Goal: Task Accomplishment & Management: Use online tool/utility

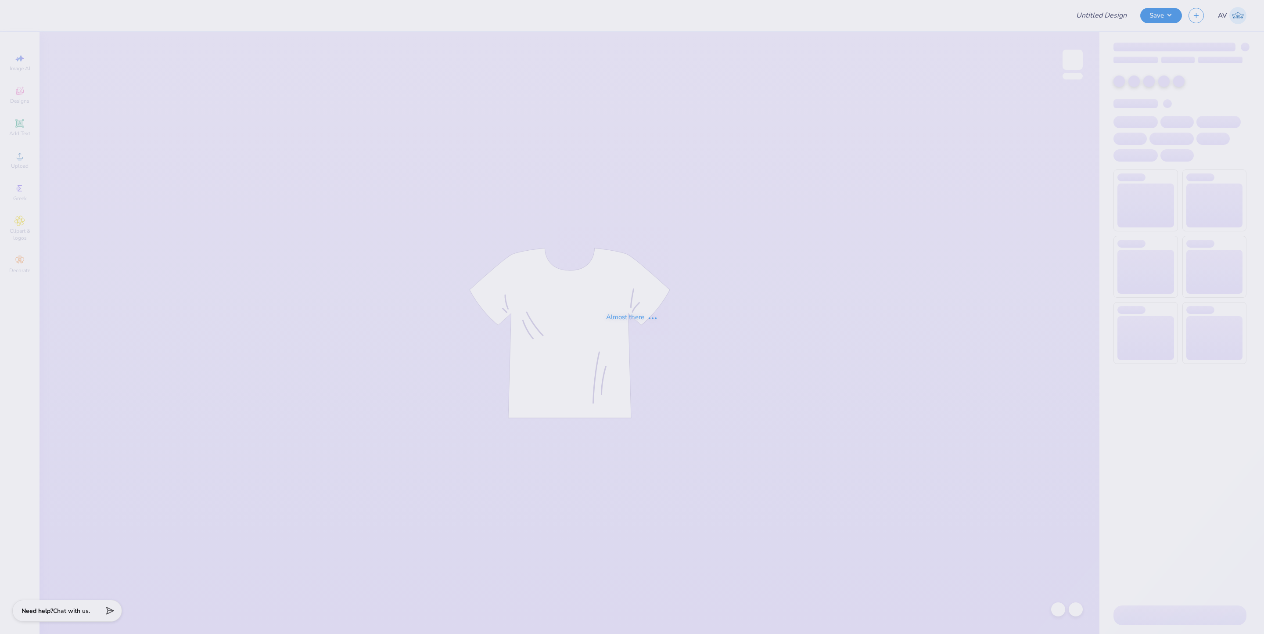
type input "[GEOGRAPHIC_DATA] Store and Committee Merch"
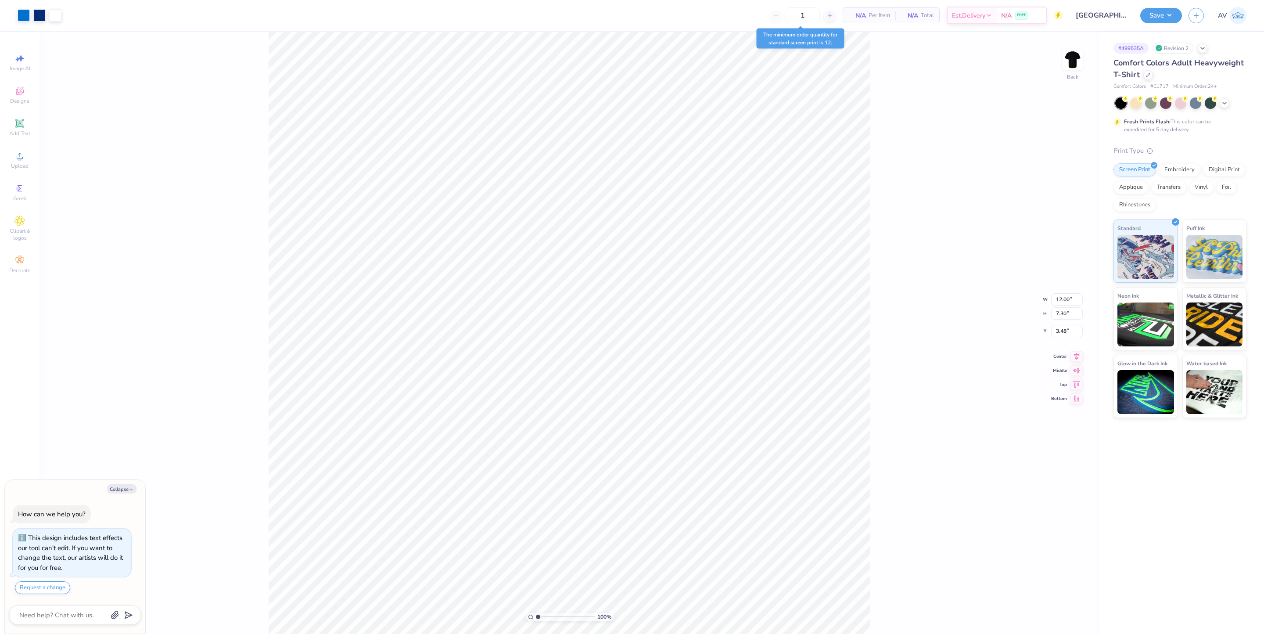
type textarea "x"
type input "1.58"
type input "2.96"
type input "6.54"
type textarea "x"
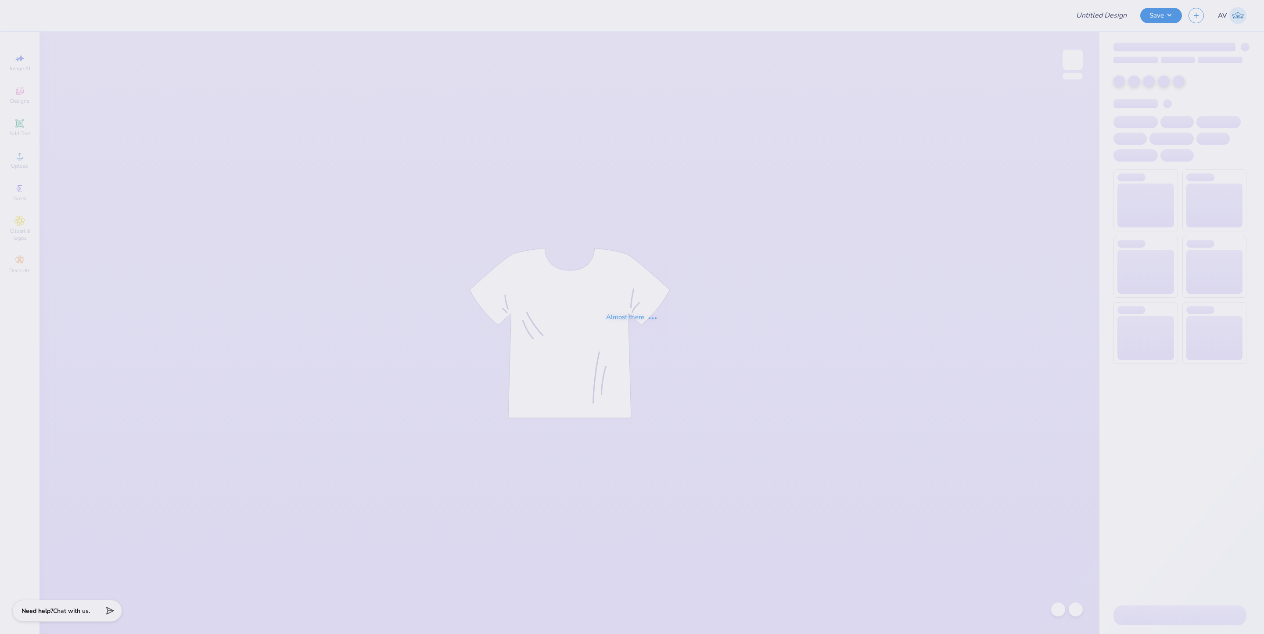
type input "how to title my design to save it"
type input "First Order - Women In Law Organization at Southern Methodist Un"
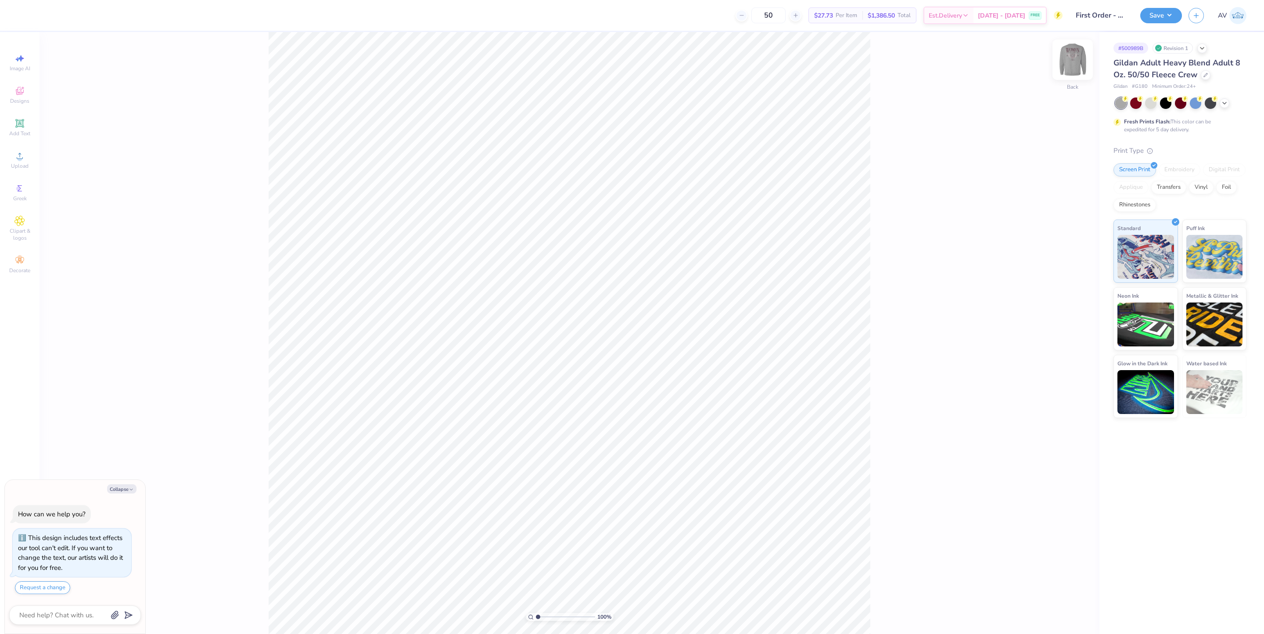
click at [1067, 75] on div "Back" at bounding box center [1073, 65] width 20 height 31
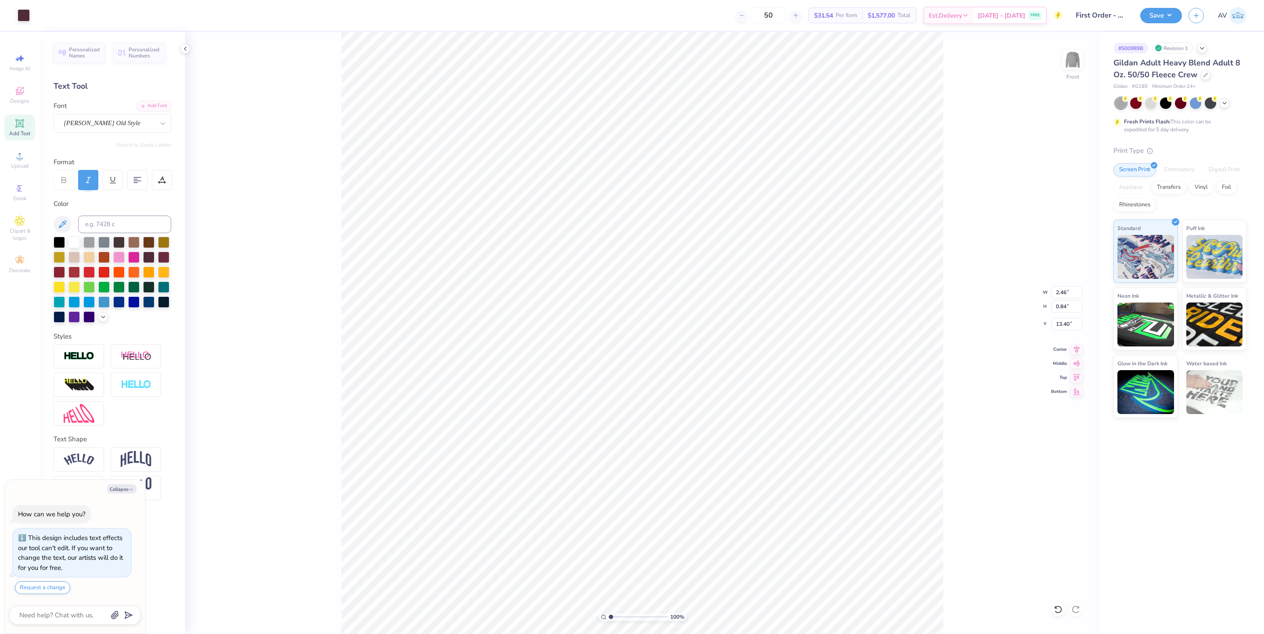
scroll to position [11, 1]
type textarea "x"
type input "12.50"
type input "11.83"
type input "3.00"
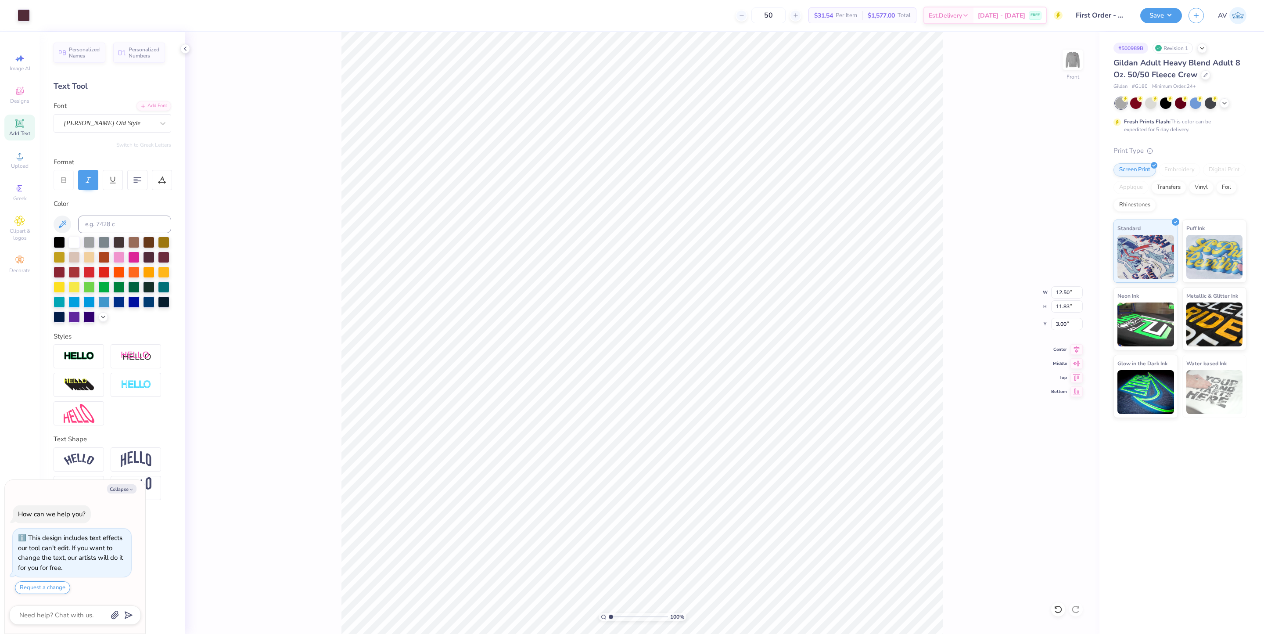
type textarea "x"
type input "6.05509790877489"
type textarea "x"
type input "6.05509790877489"
type textarea "x"
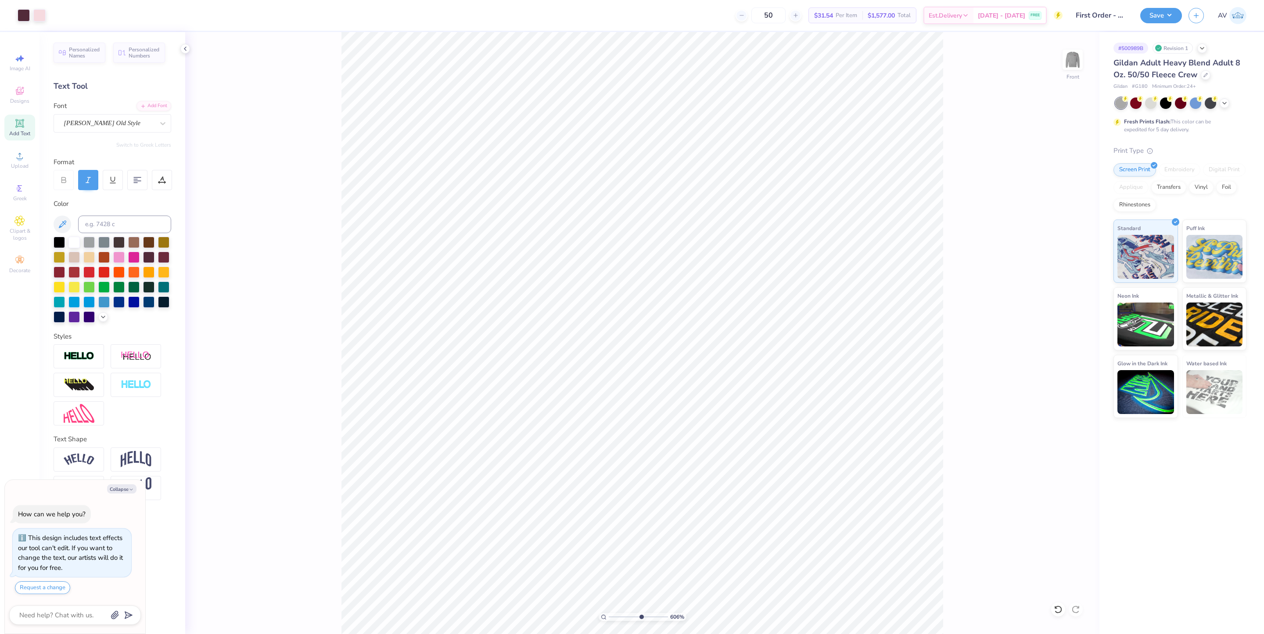
type input "6.05509790877489"
type textarea "x"
type input "6.05509790877489"
type textarea "x"
type input "6.05509790877489"
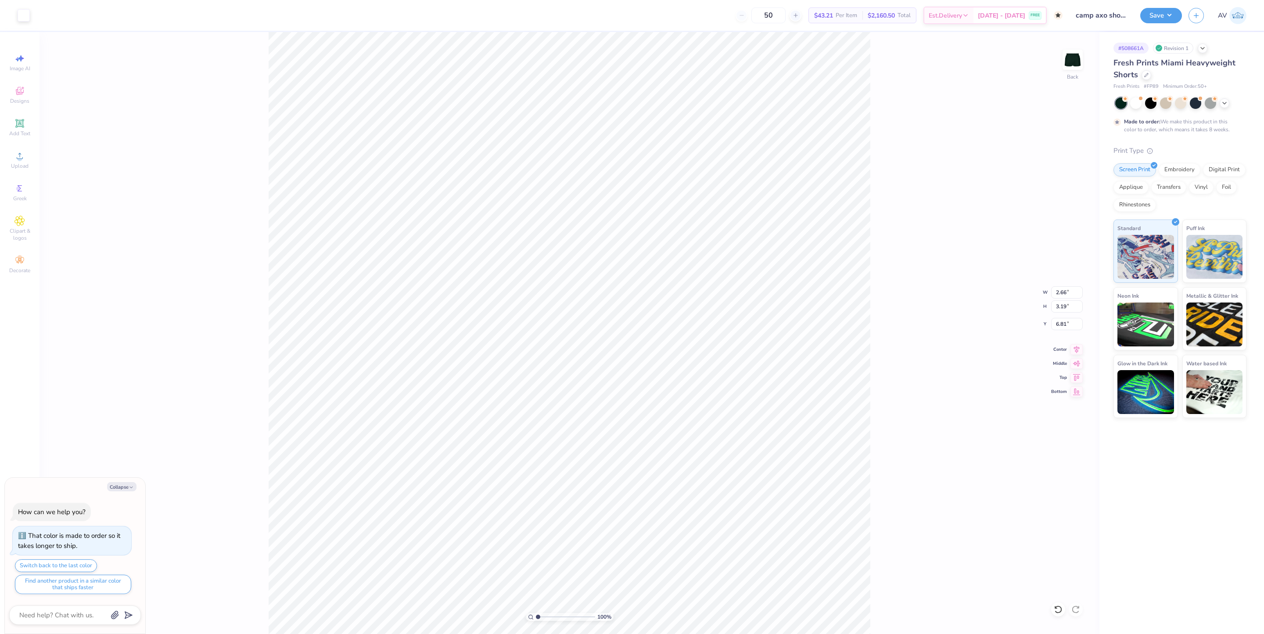
type textarea "x"
type input "0.45"
type input "0.48"
type input "8.72"
type textarea "x"
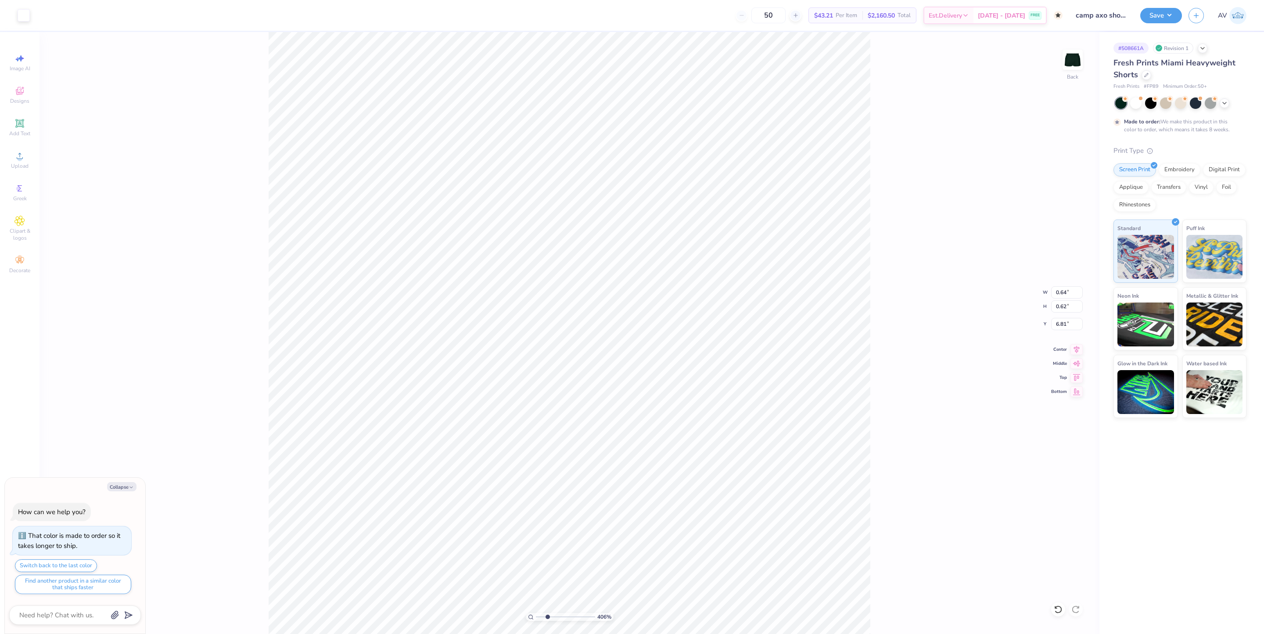
type input "2.22962773675101"
type textarea "x"
type input "2.22962773675101"
type textarea "x"
type input "2.22962773675101"
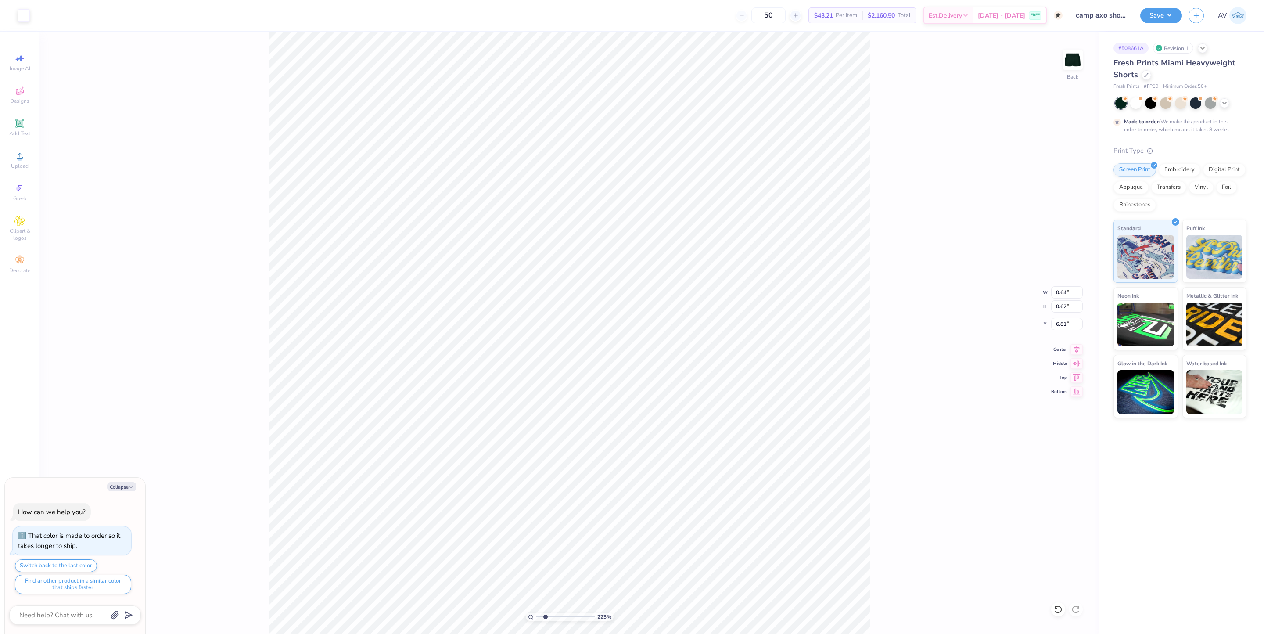
type textarea "x"
type input "2.22962773675101"
type textarea "x"
type input "2.22962773675101"
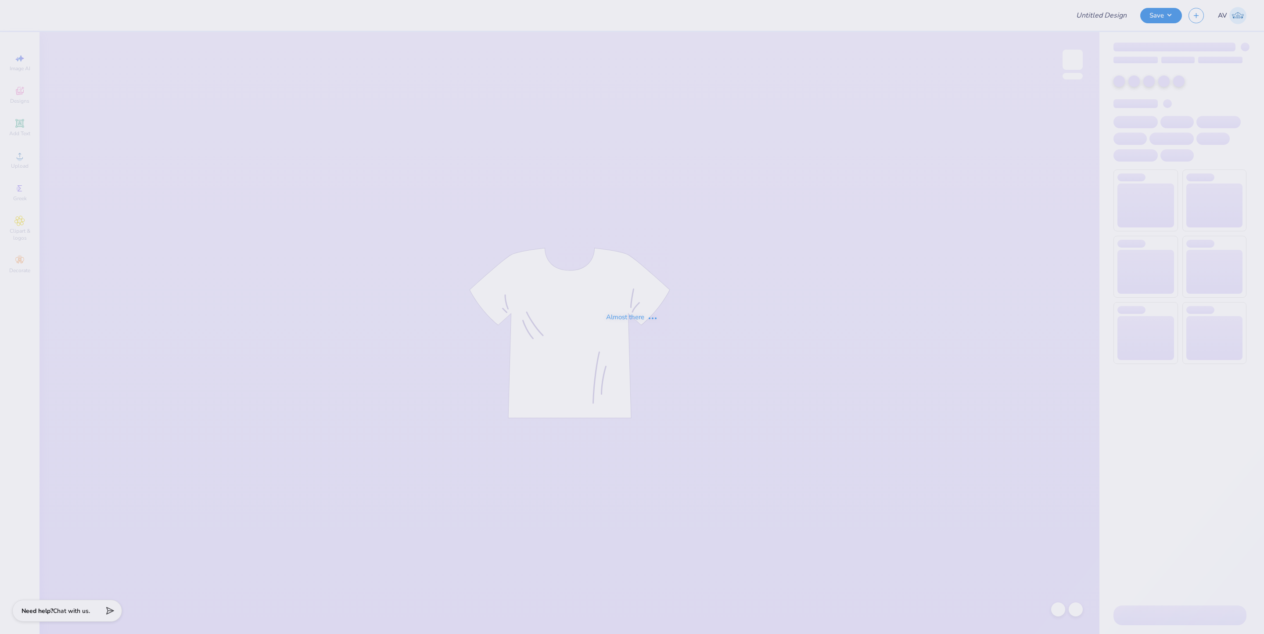
type input "Set 2- Vests"
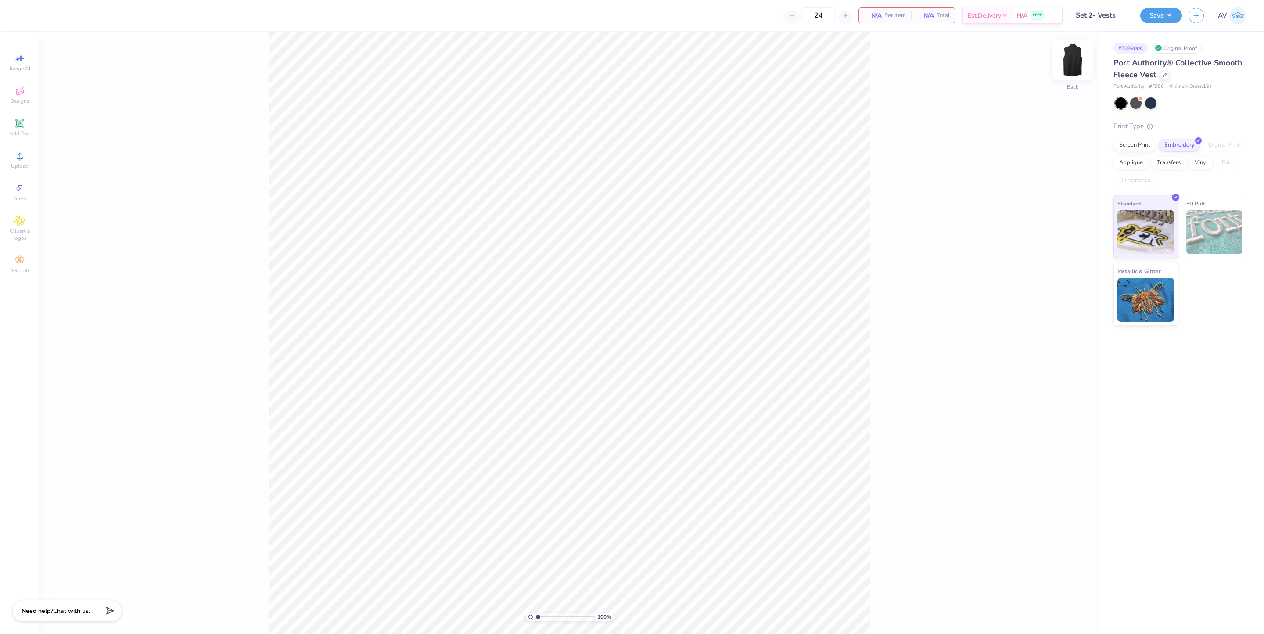
click at [1067, 65] on img at bounding box center [1072, 59] width 35 height 35
click at [17, 129] on div "Add Text" at bounding box center [19, 128] width 31 height 26
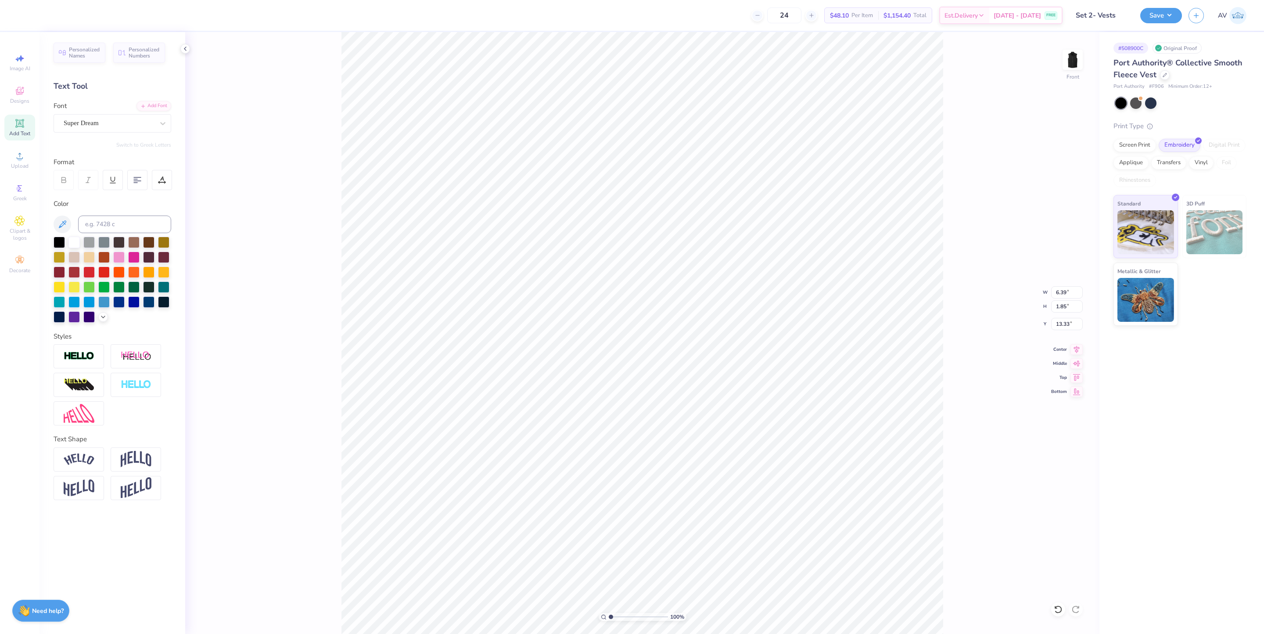
type input "0.50"
